Goal: Information Seeking & Learning: Learn about a topic

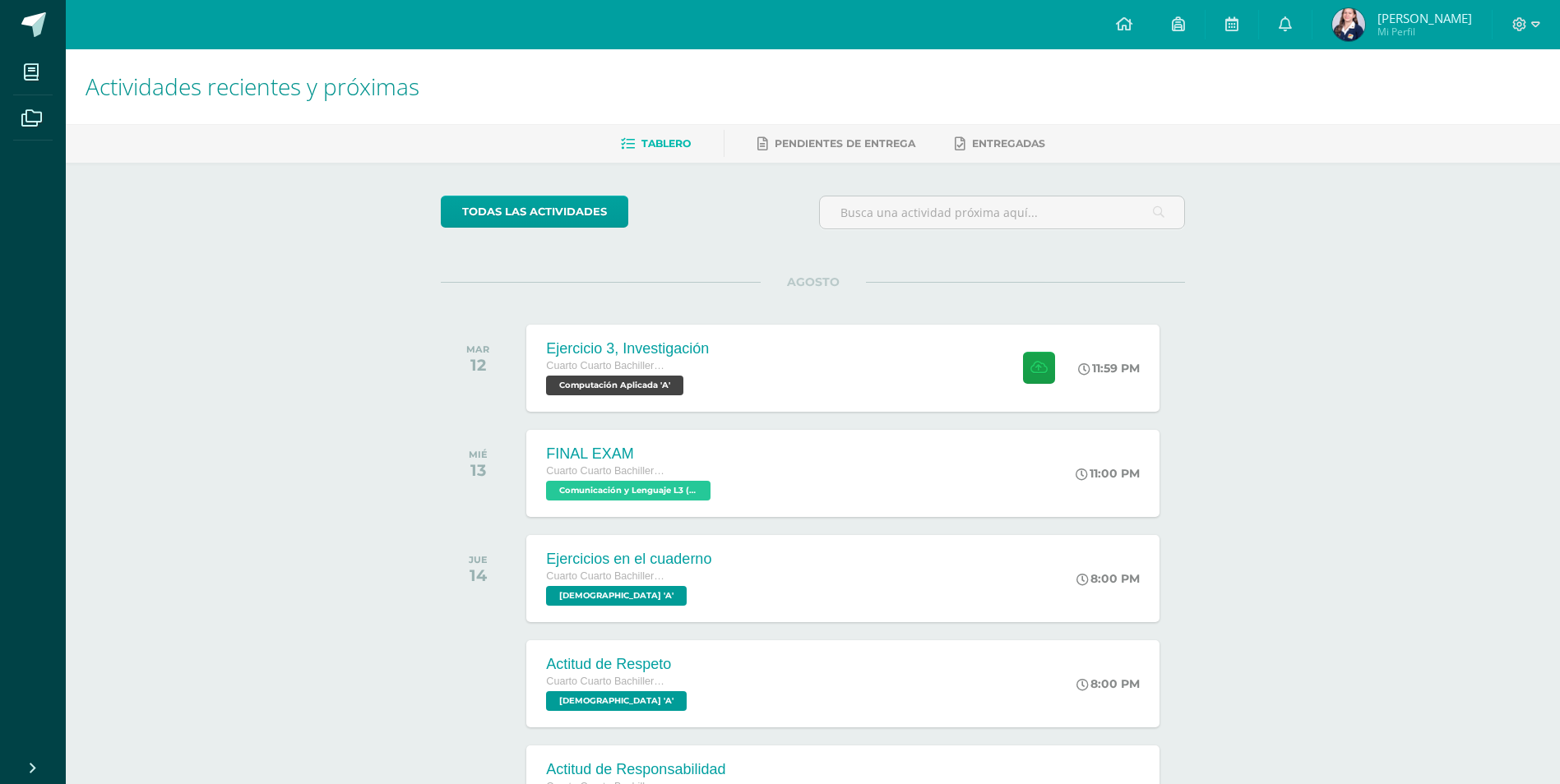
click at [1440, 28] on span "Mi Perfil" at bounding box center [1425, 32] width 95 height 14
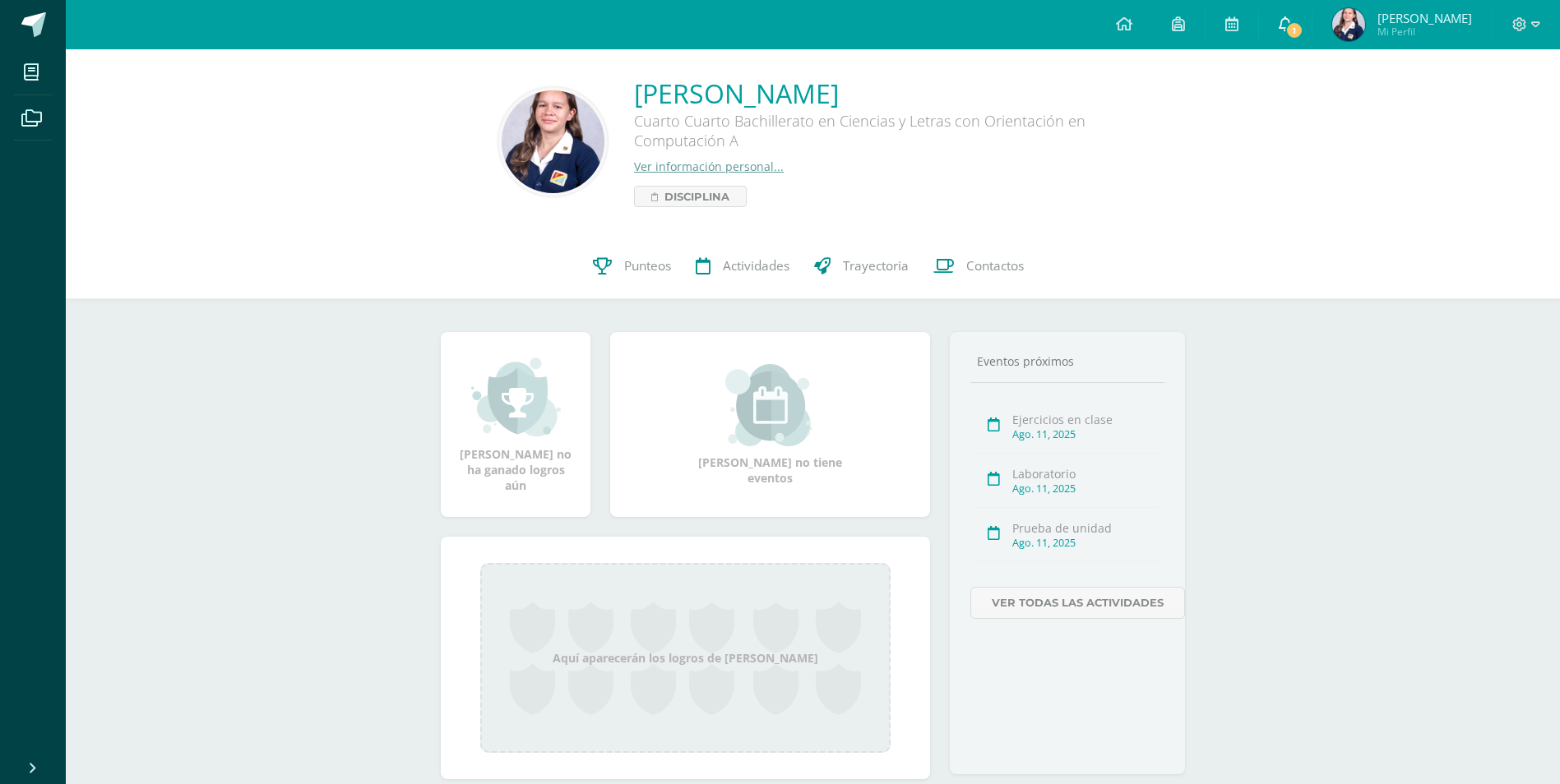
click at [1312, 18] on link "1" at bounding box center [1285, 24] width 53 height 49
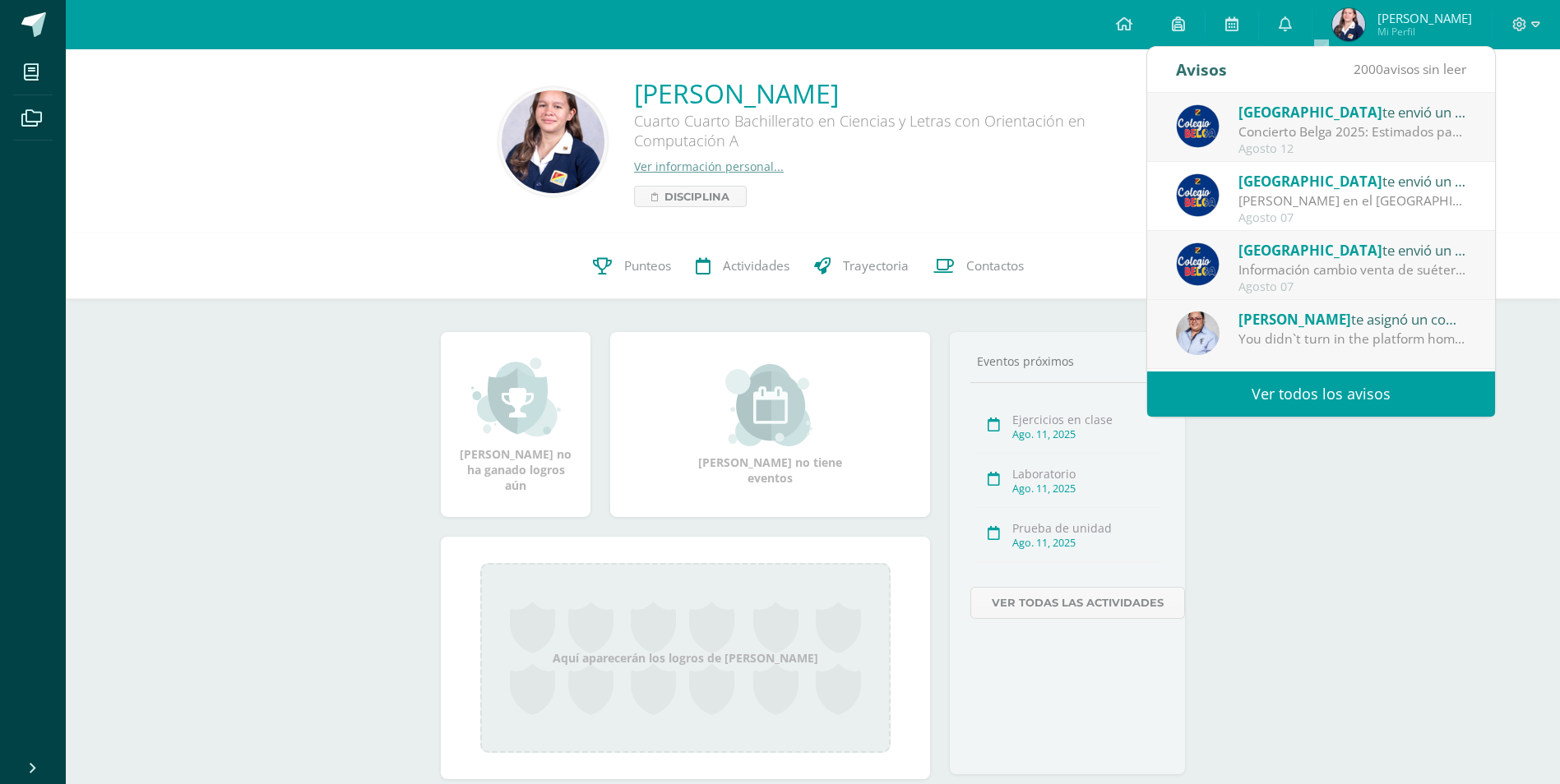
click at [1290, 121] on div "Colegio Belga te envió un aviso" at bounding box center [1353, 111] width 228 height 21
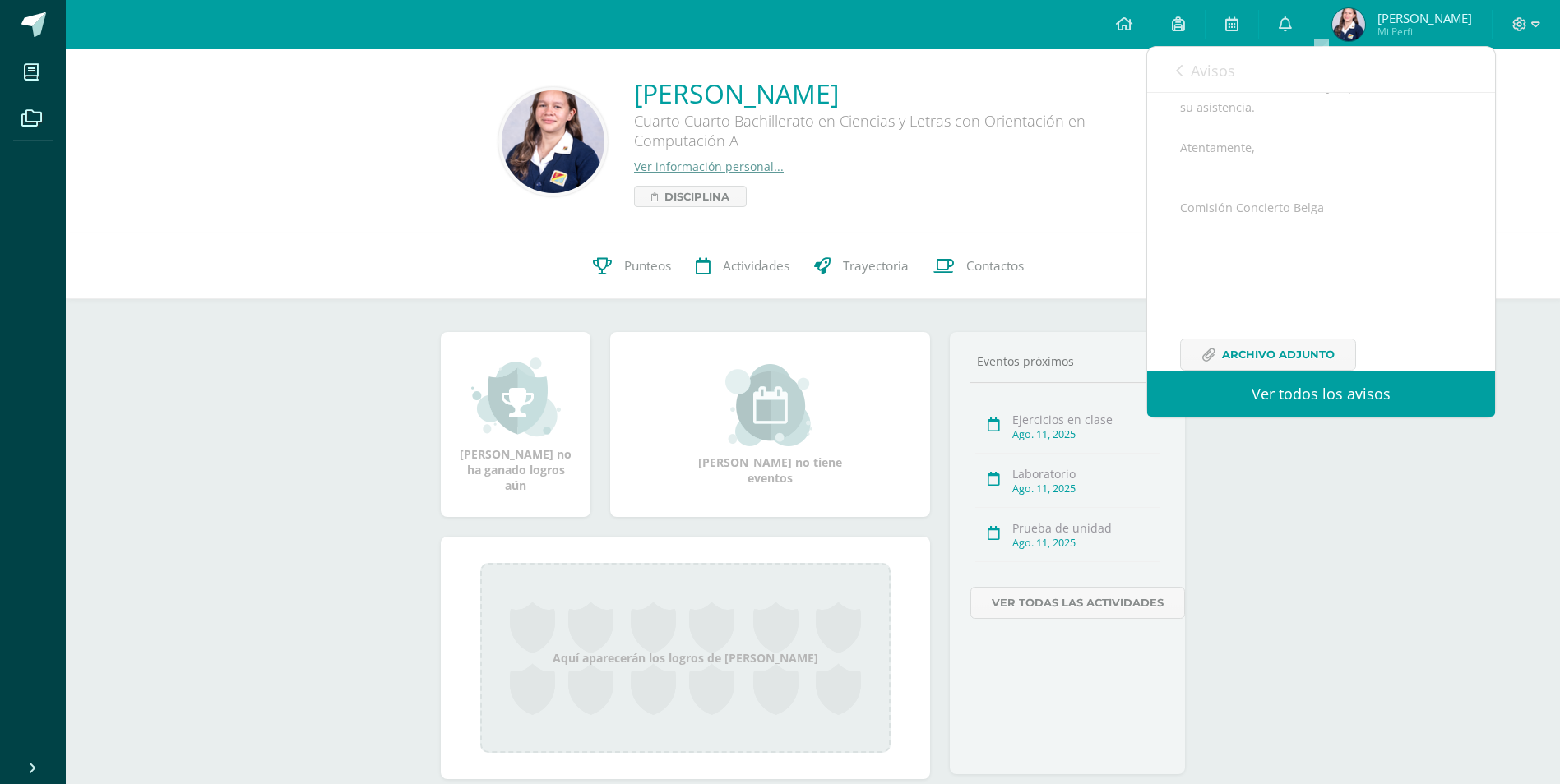
scroll to position [329, 0]
click at [1289, 394] on link "Ver todos los avisos" at bounding box center [1322, 394] width 348 height 45
click at [1312, 19] on link "0" at bounding box center [1285, 24] width 53 height 49
click at [1196, 389] on link "Ver todos los avisos" at bounding box center [1322, 394] width 348 height 45
click at [1201, 375] on link "Ver todos los avisos" at bounding box center [1322, 394] width 348 height 45
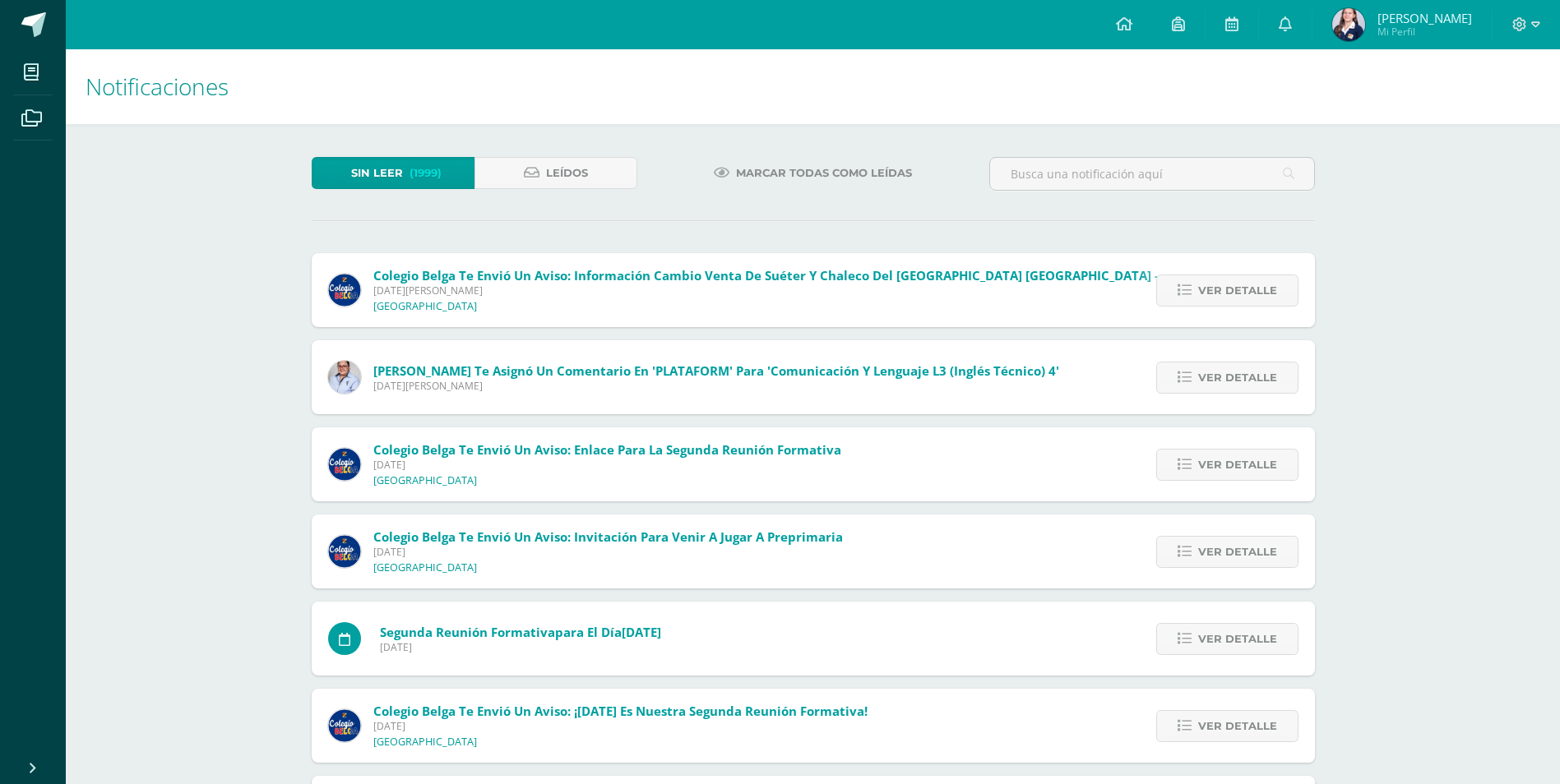
click at [492, 285] on span "[DATE][PERSON_NAME]" at bounding box center [766, 291] width 785 height 14
click at [1239, 297] on span "Ver detalle" at bounding box center [1238, 291] width 79 height 30
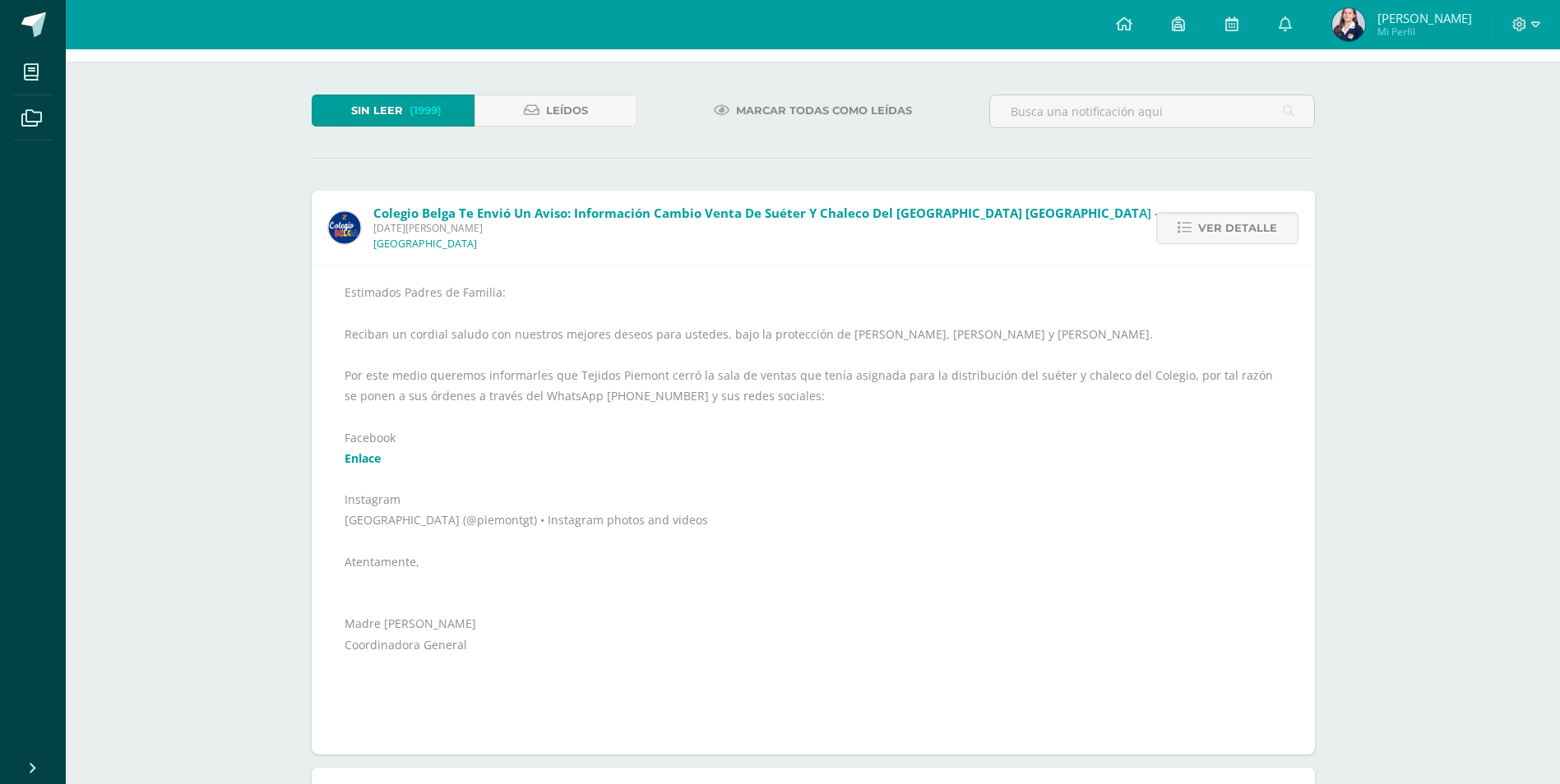
scroll to position [164, 0]
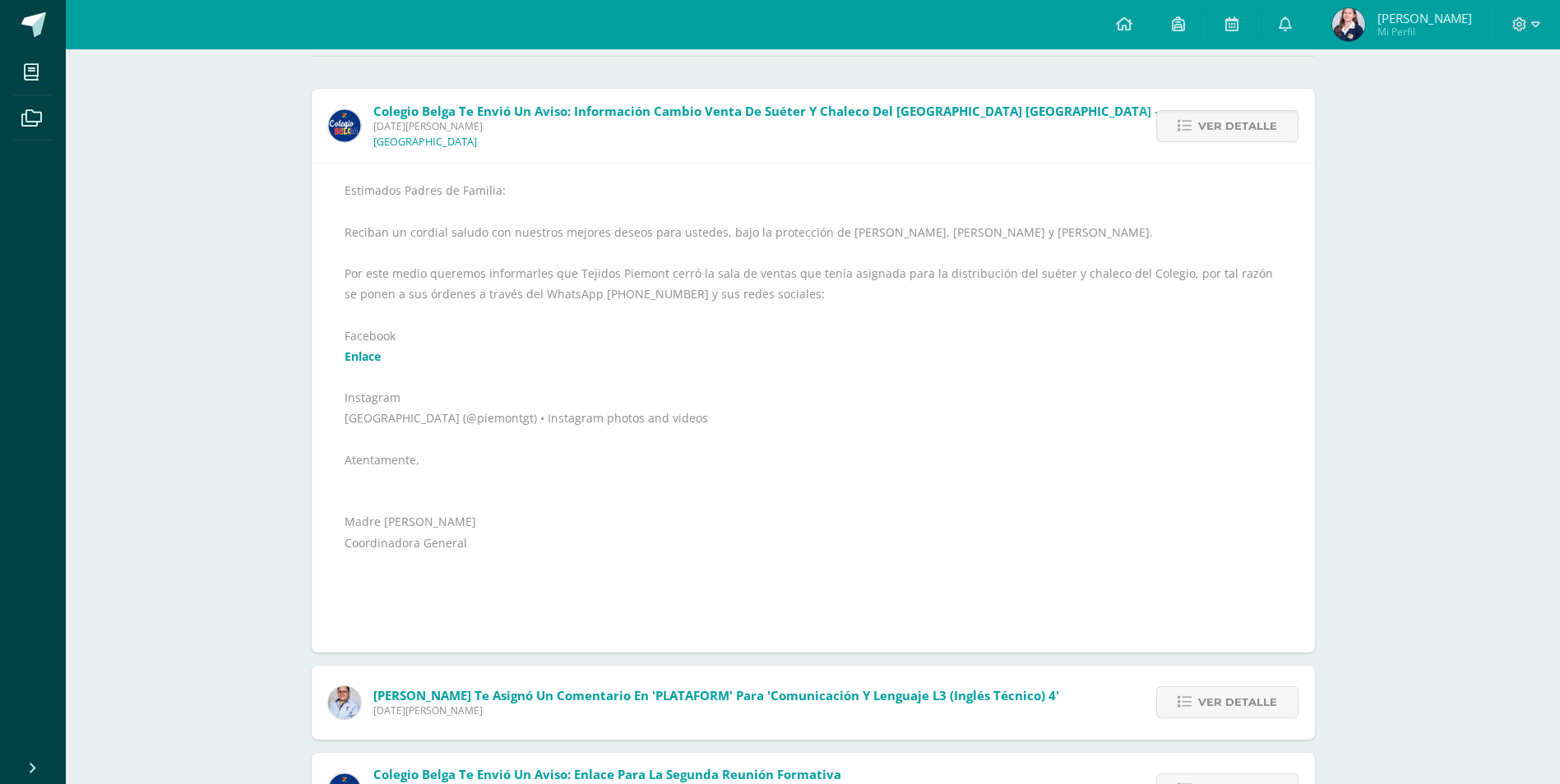
click at [357, 353] on link "Enlace" at bounding box center [362, 357] width 37 height 16
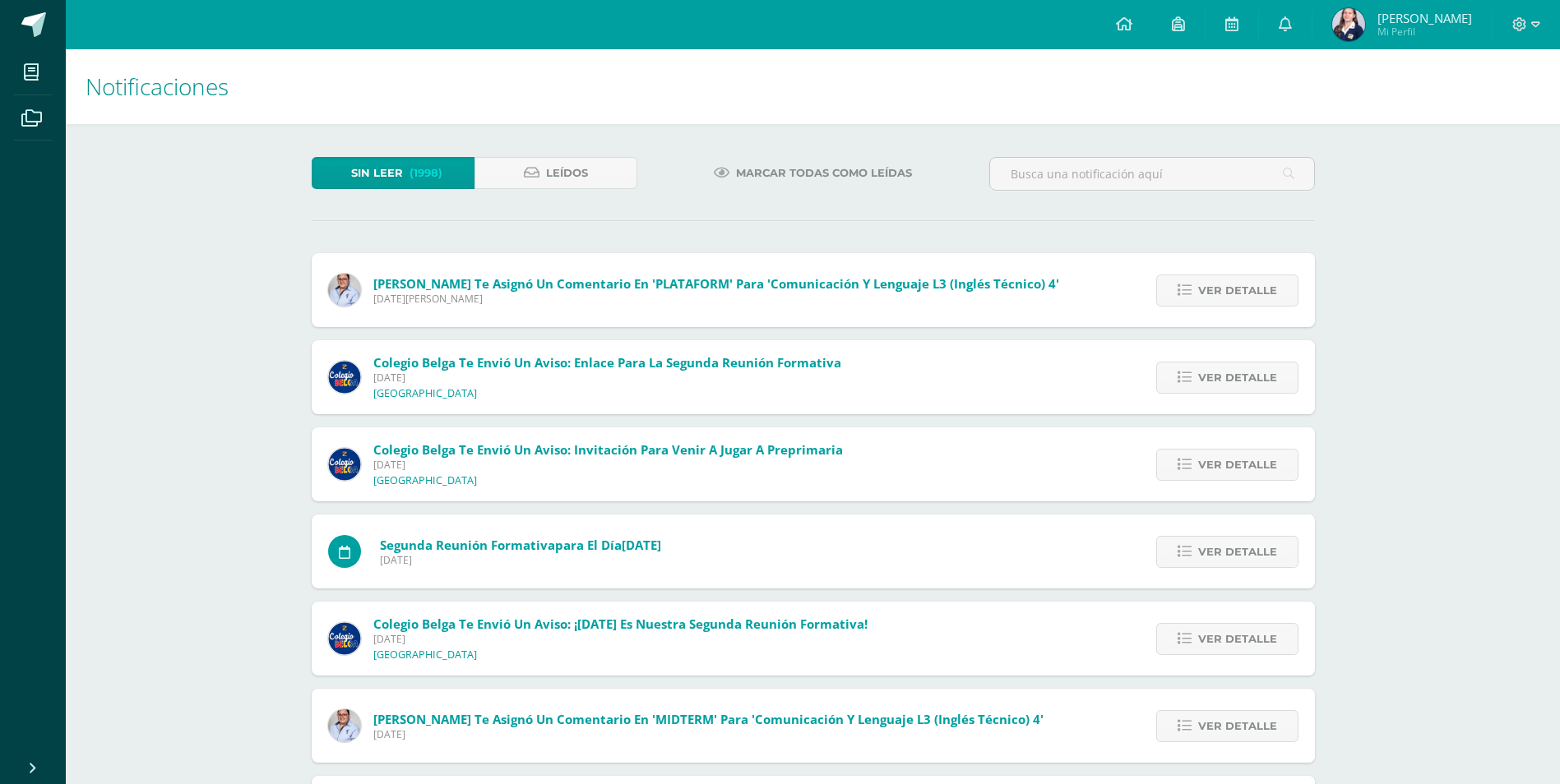
click at [397, 169] on span "Sin leer" at bounding box center [377, 173] width 52 height 30
click at [552, 169] on span "Leídos" at bounding box center [567, 173] width 42 height 30
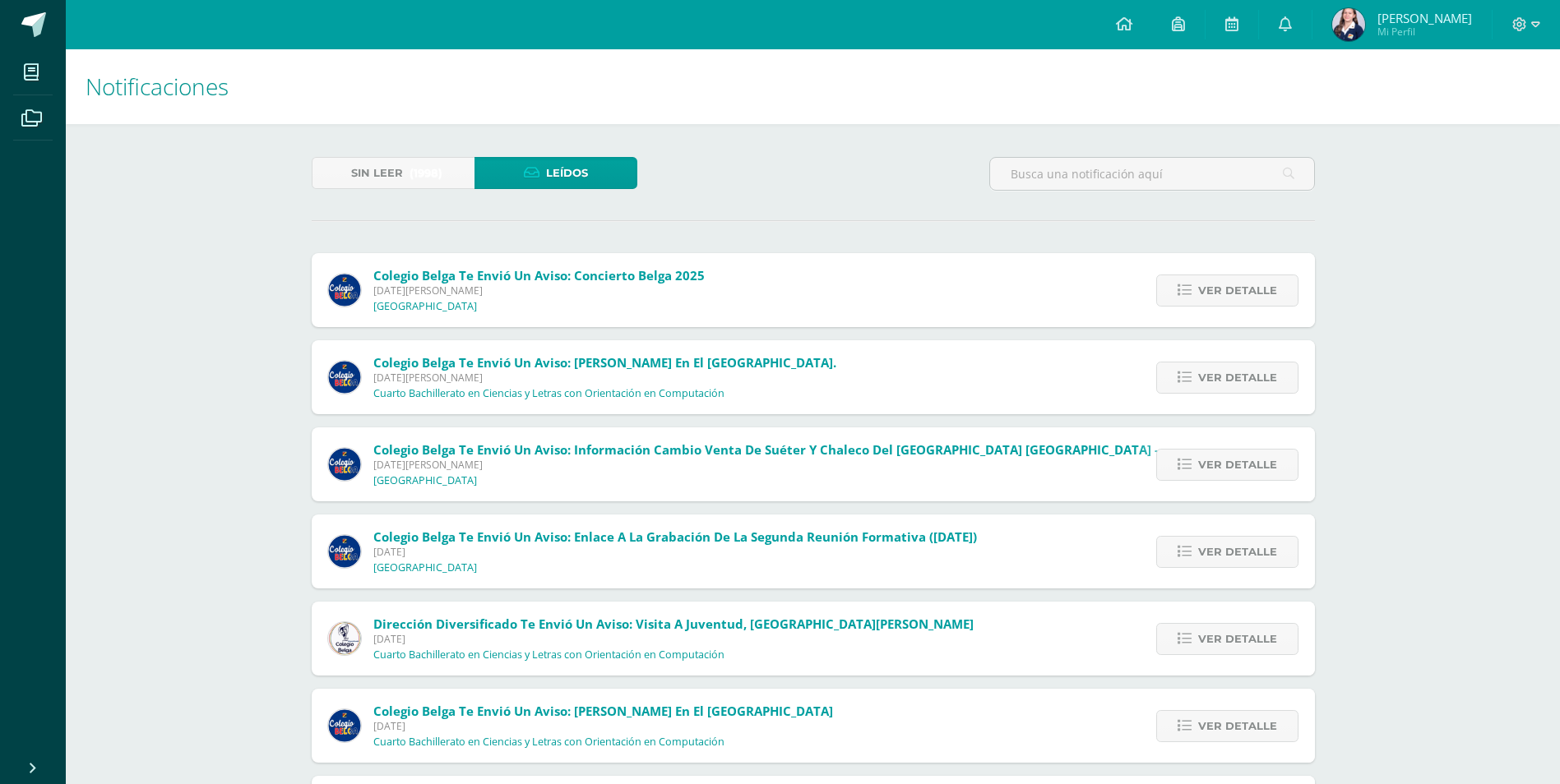
click at [494, 281] on span "Colegio Belga te envió un aviso: Concierto Belga 2025" at bounding box center [538, 275] width 331 height 16
click at [1239, 289] on span "Ver detalle" at bounding box center [1238, 291] width 79 height 30
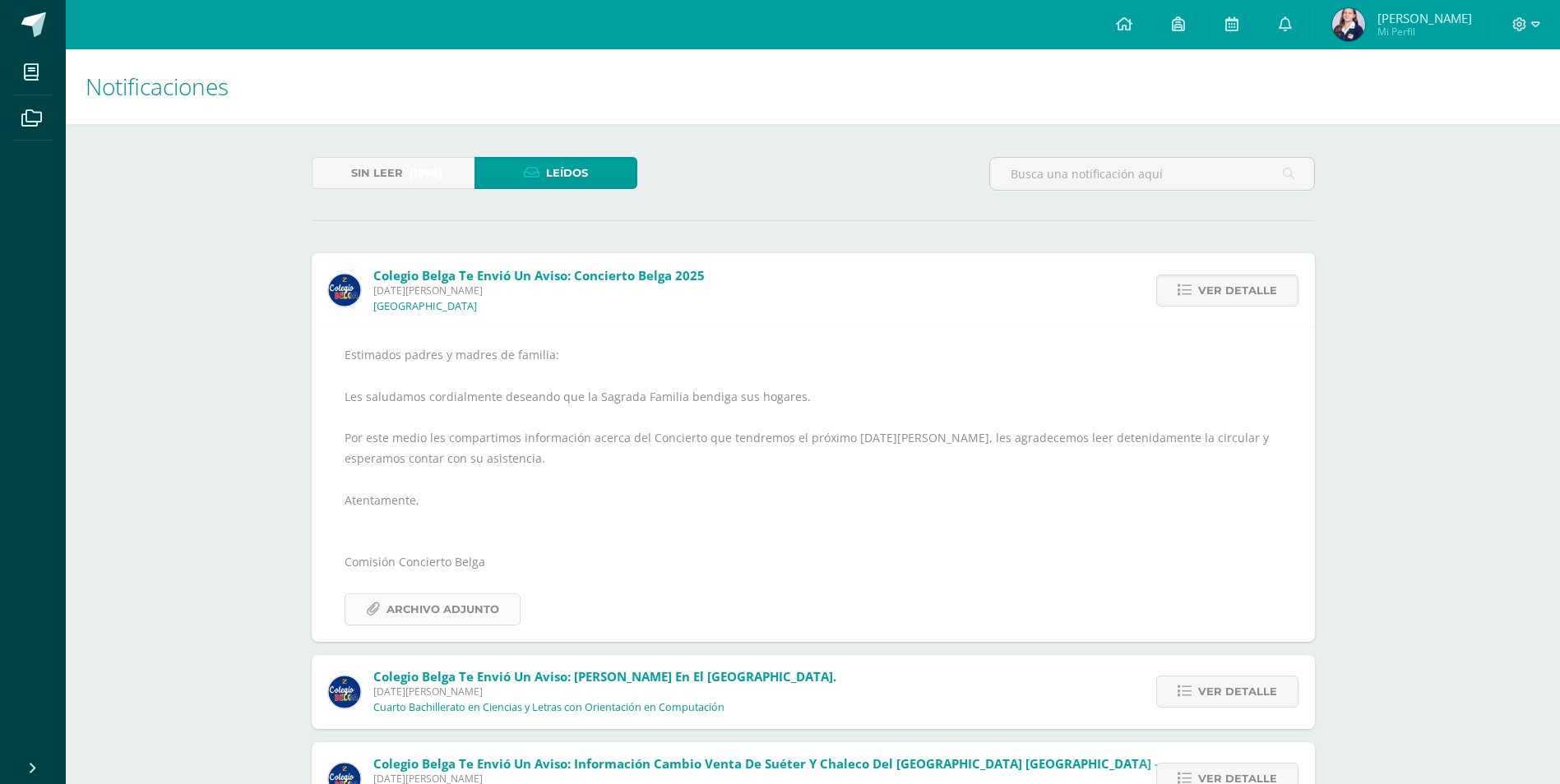
click at [404, 600] on span "Archivo Adjunto" at bounding box center [443, 609] width 112 height 30
click at [447, 605] on span "Archivo Adjunto" at bounding box center [443, 609] width 112 height 30
